Goal: Find specific page/section: Find specific page/section

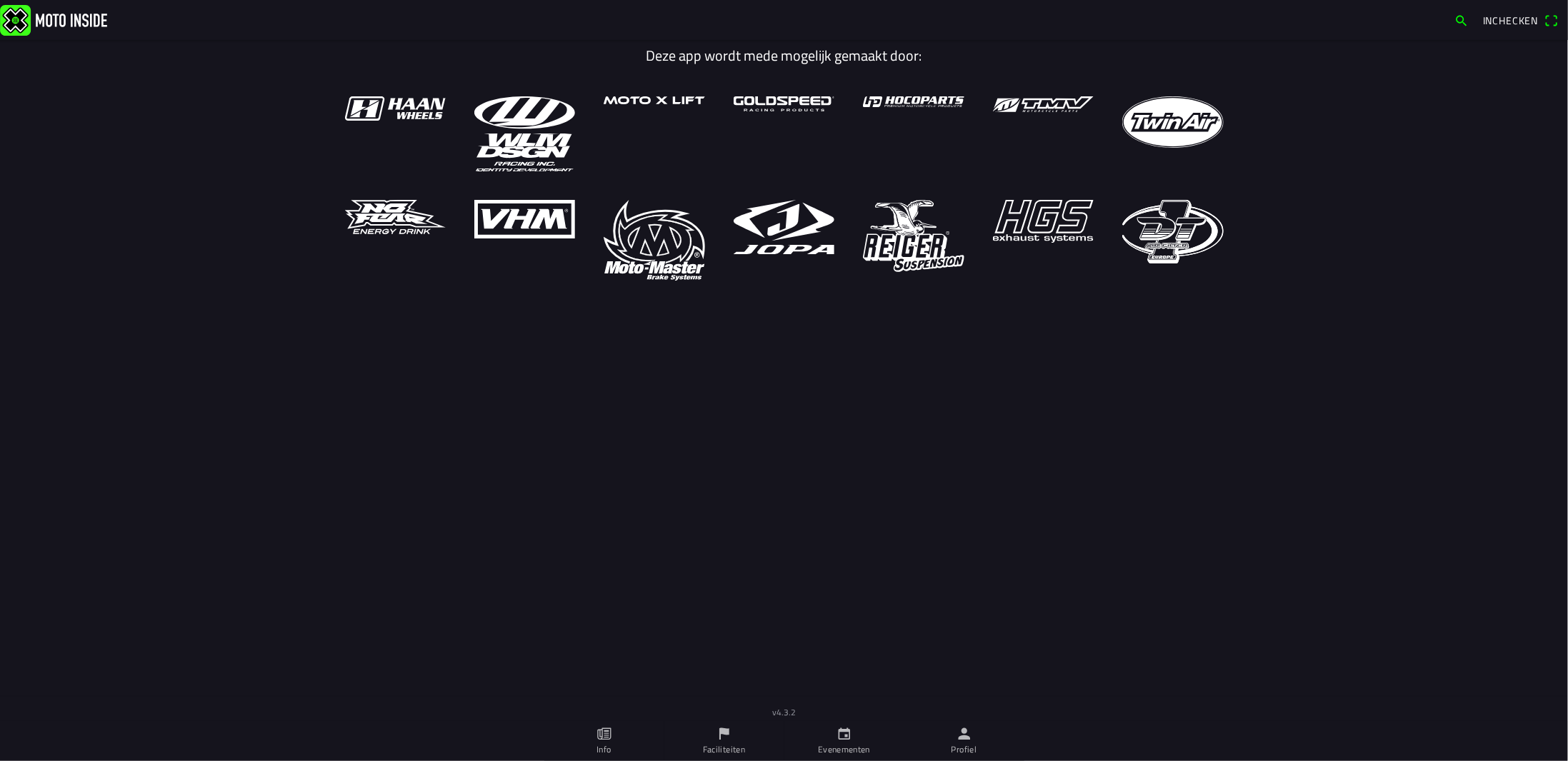
click at [964, 743] on ion-label "Profiel" at bounding box center [964, 750] width 26 height 13
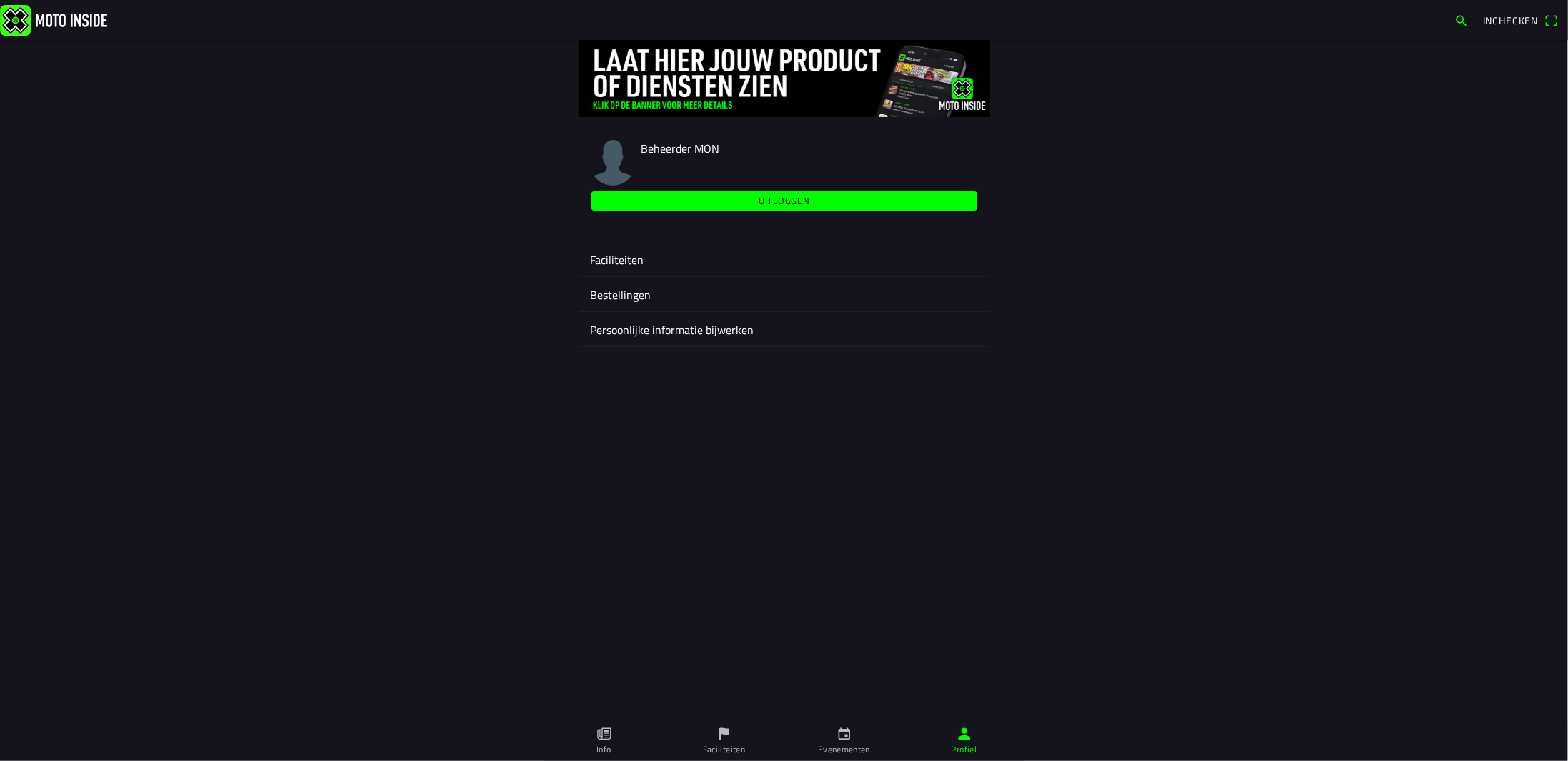
click at [613, 266] on ion-label "Faciliteiten" at bounding box center [784, 259] width 388 height 17
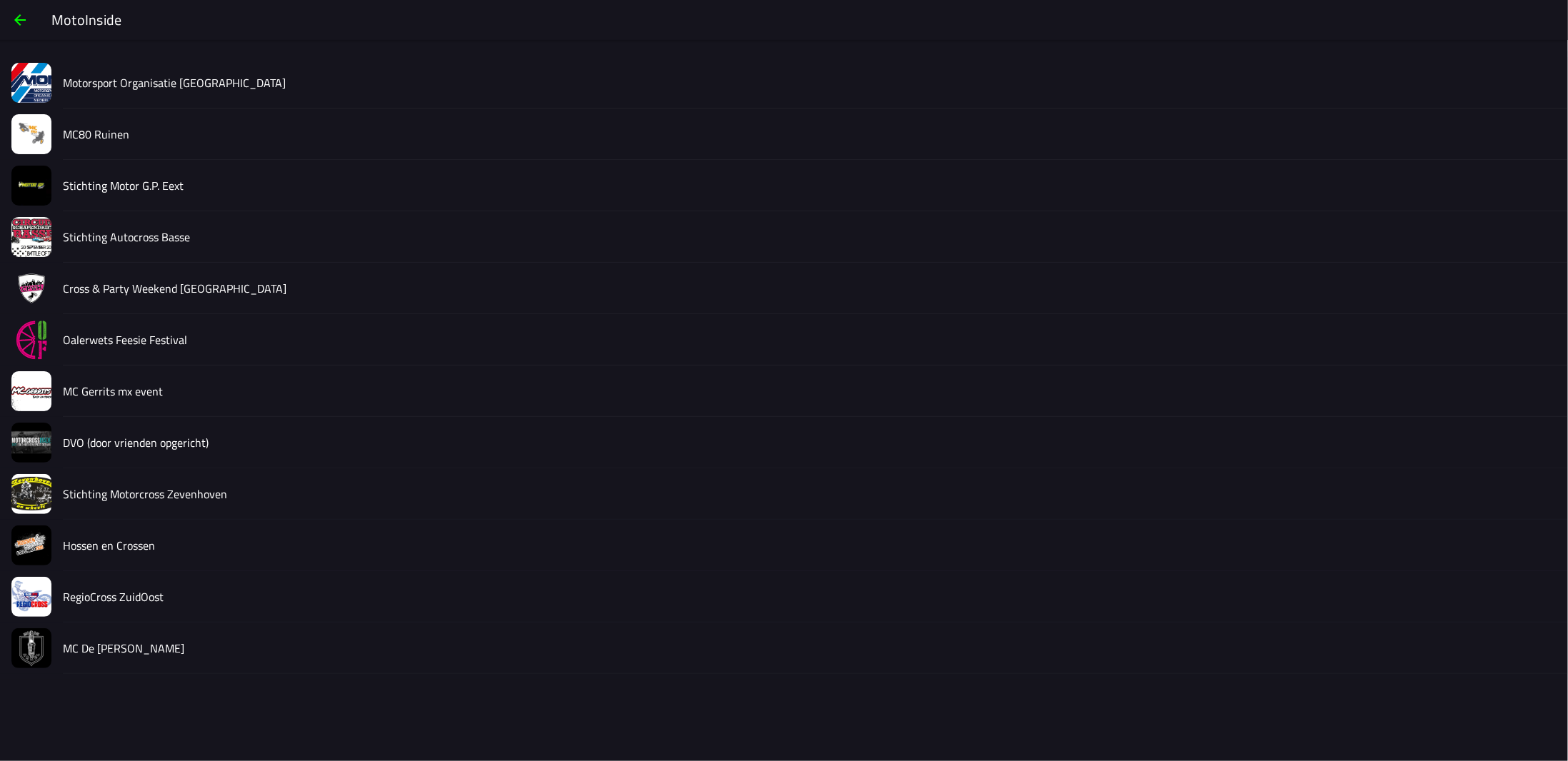
click at [0, 0] on slot "MC De [PERSON_NAME]" at bounding box center [0, 0] width 0 height 0
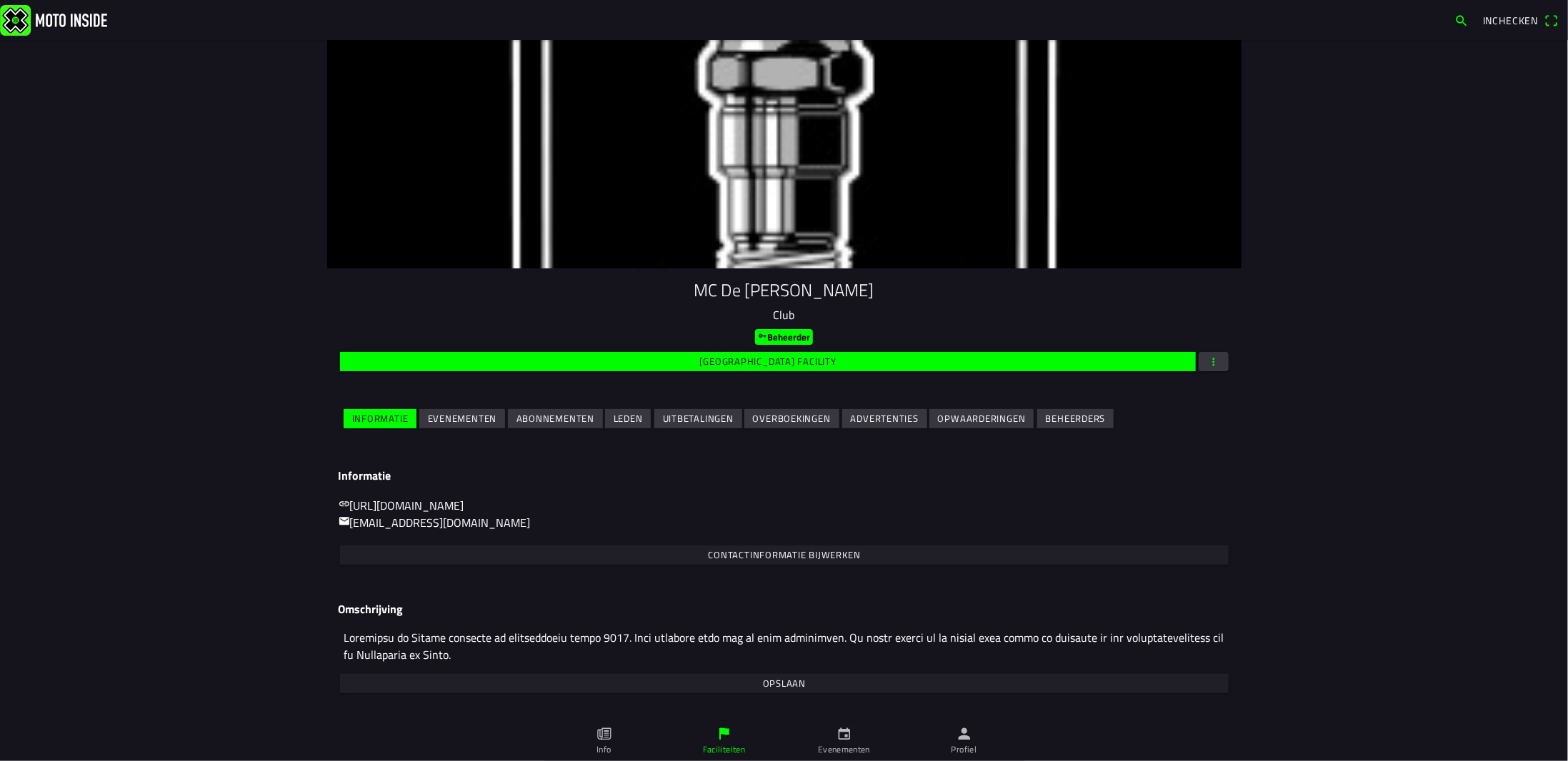
click at [0, 0] on slot "Uitbetalingen" at bounding box center [0, 0] width 0 height 0
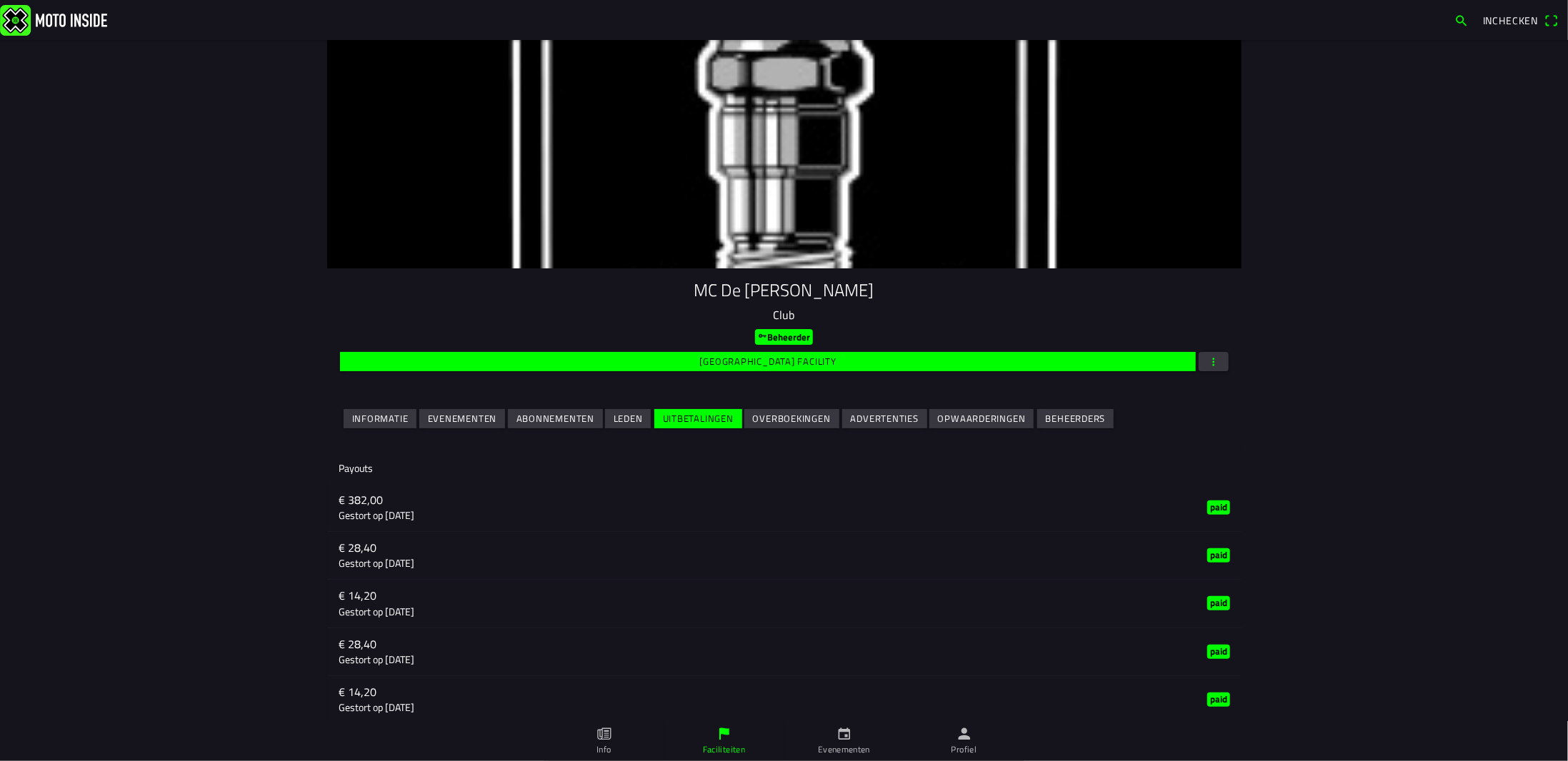
click at [491, 422] on button "Evenementen" at bounding box center [462, 419] width 86 height 19
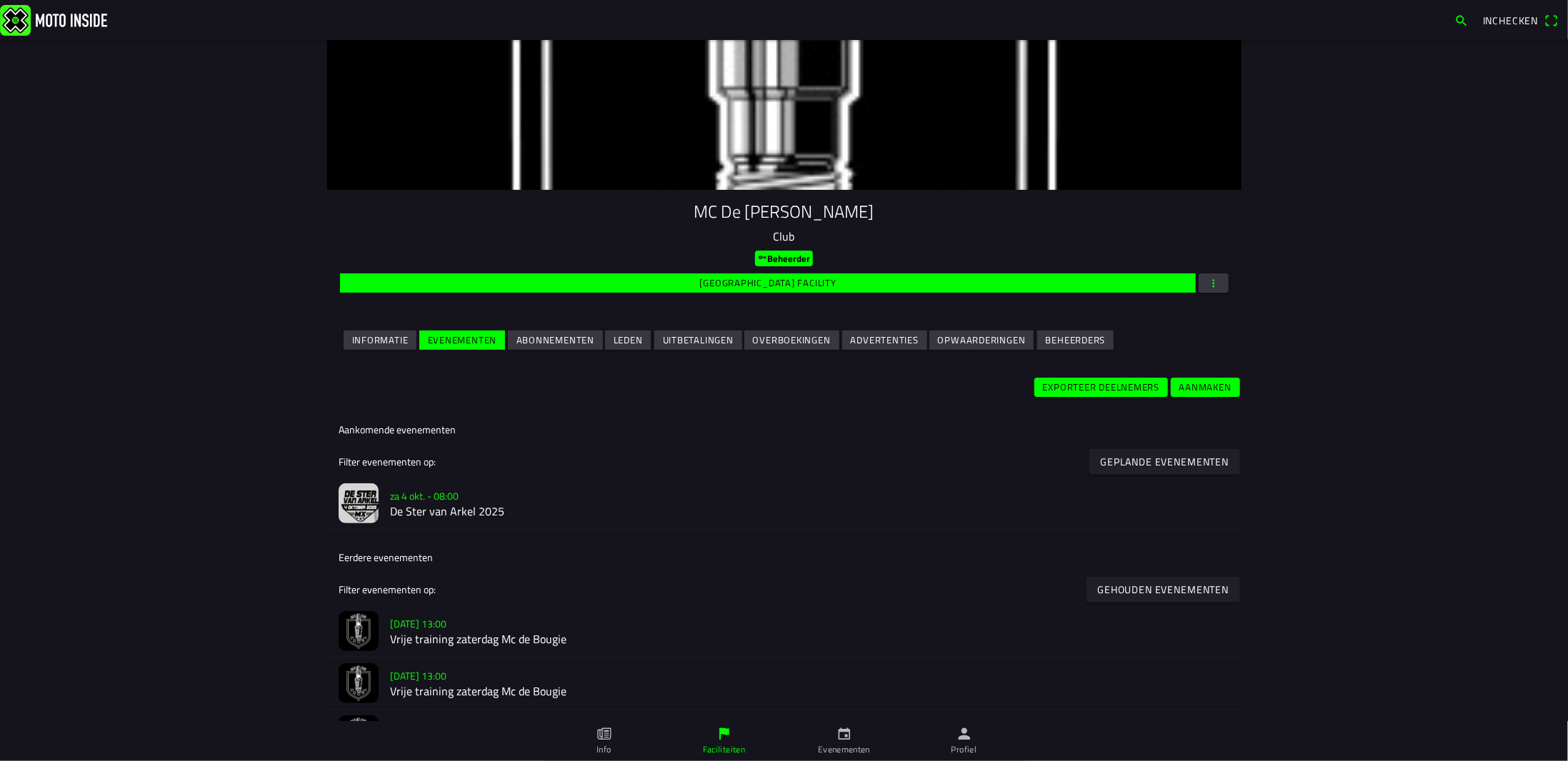
scroll to position [214, 0]
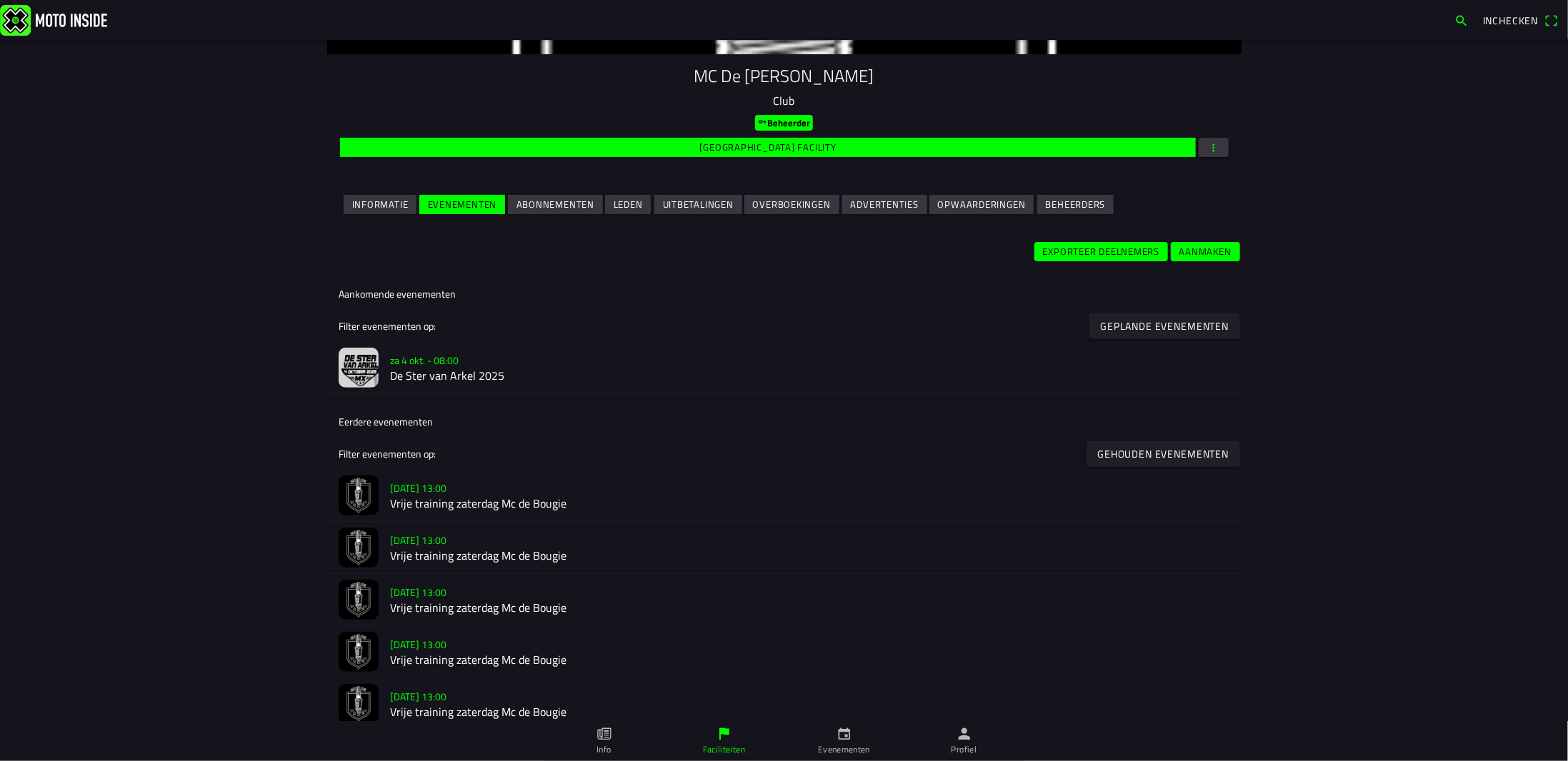
click at [451, 377] on h2 "De Ster van Arkel 2025" at bounding box center [809, 376] width 840 height 14
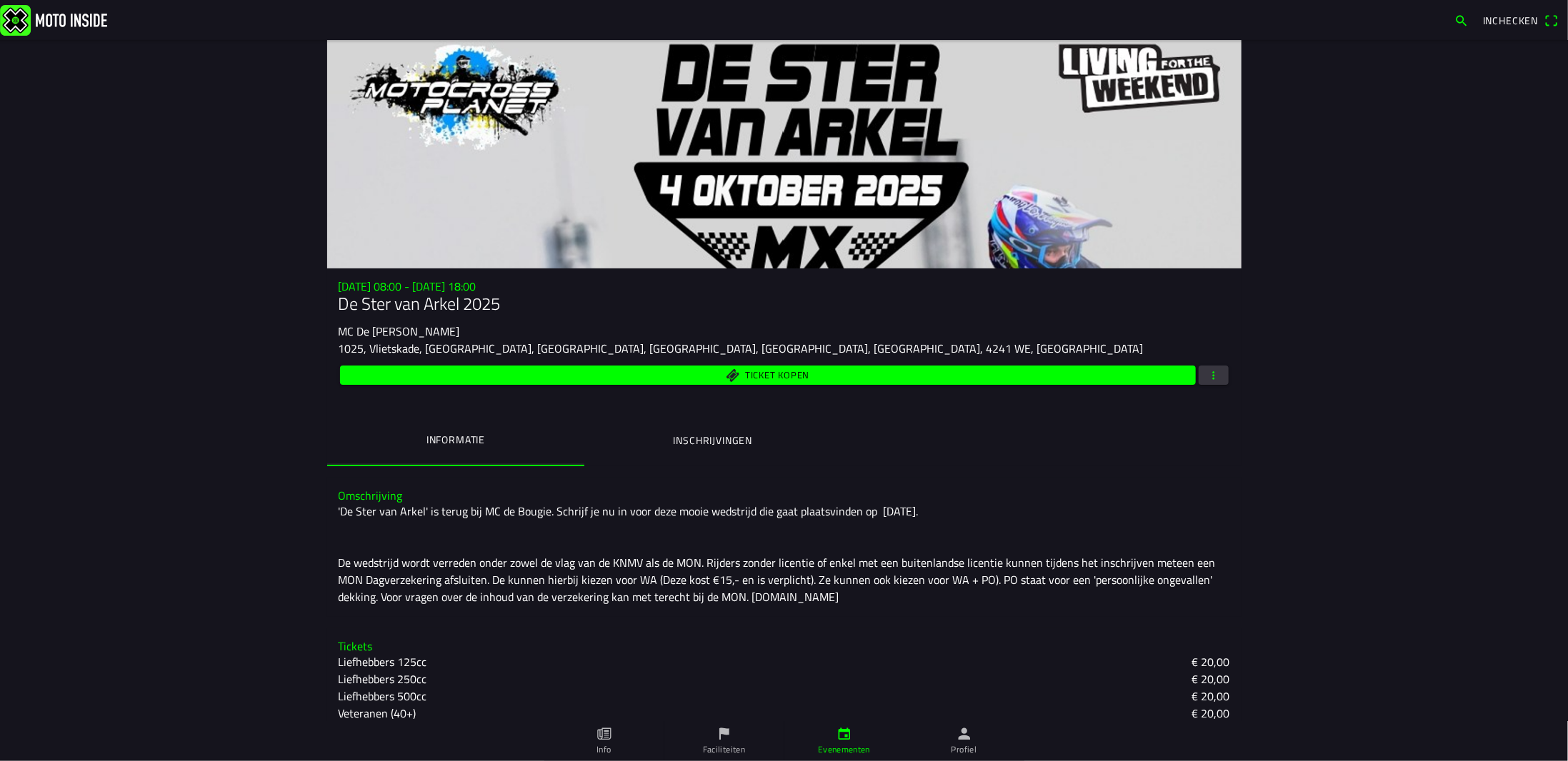
scroll to position [129, 0]
